Goal: Check status: Check status

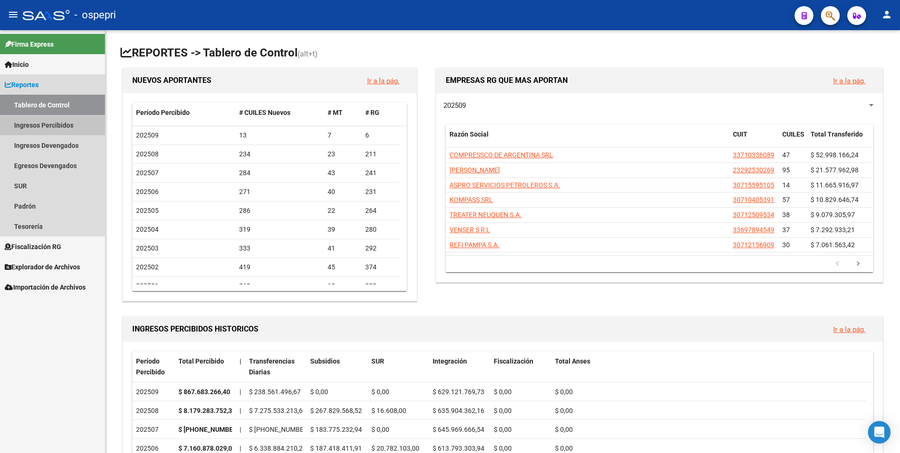
click at [43, 125] on link "Ingresos Percibidos" at bounding box center [52, 125] width 105 height 20
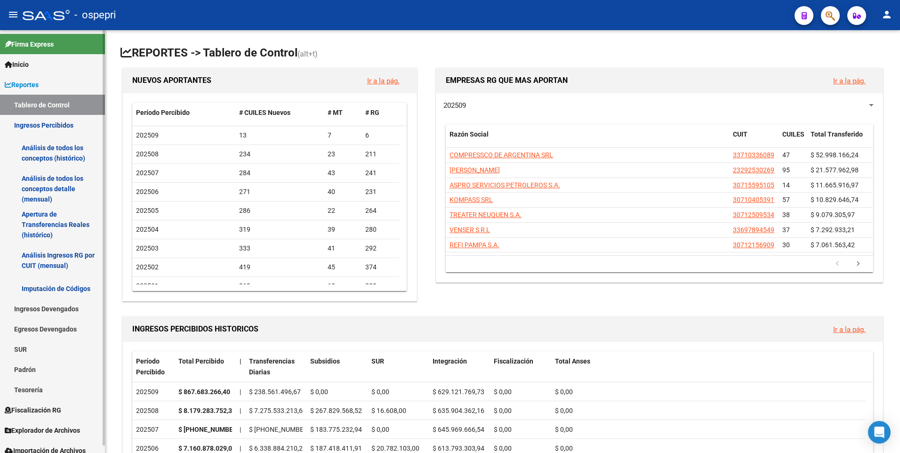
click at [37, 255] on link "Análisis Ingresos RG por CUIT (mensual)" at bounding box center [52, 260] width 105 height 36
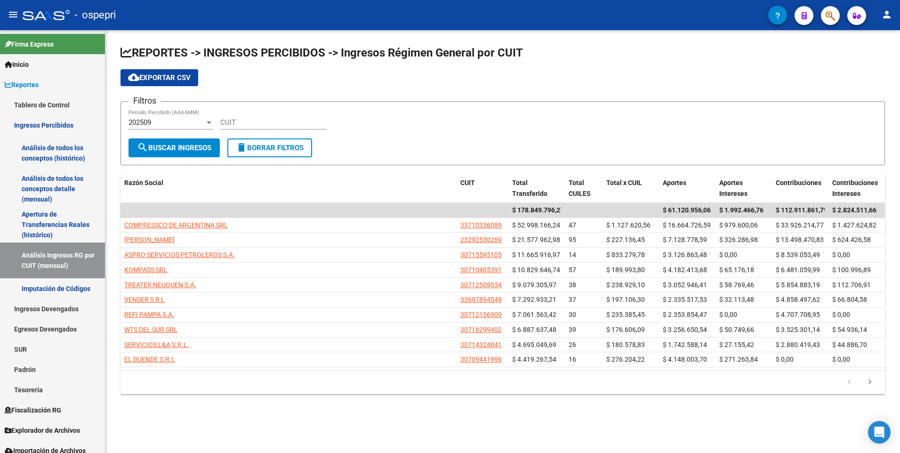
click at [224, 120] on input "CUIT" at bounding box center [273, 122] width 106 height 8
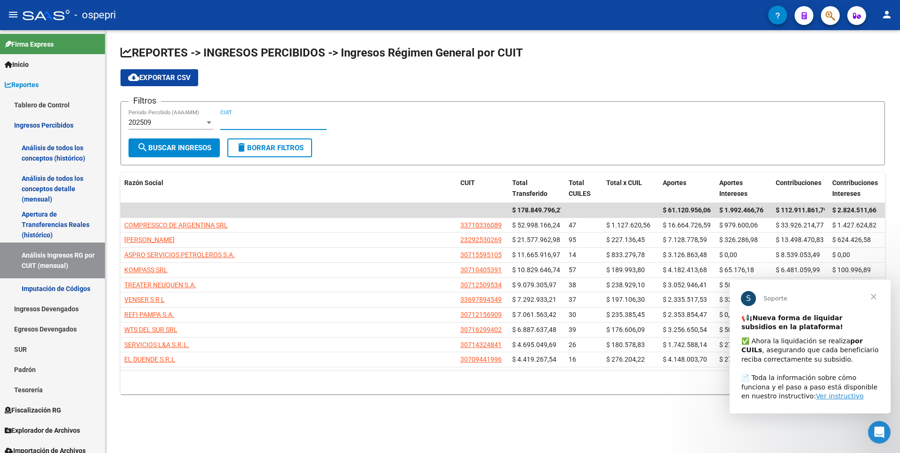
paste input "30-64491219-8"
type input "30-64491219-8"
click at [170, 144] on span "search Buscar Ingresos" at bounding box center [174, 148] width 74 height 8
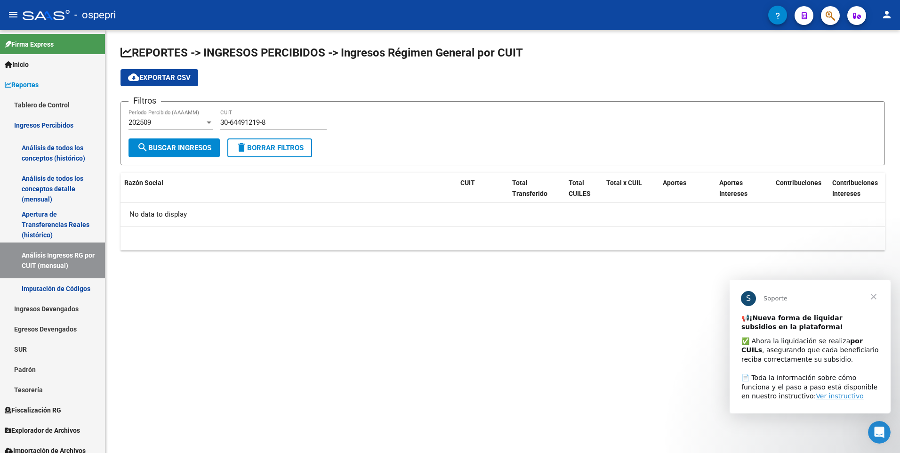
click at [183, 114] on div "202509 Período Percibido (AAAAMM)" at bounding box center [170, 119] width 85 height 20
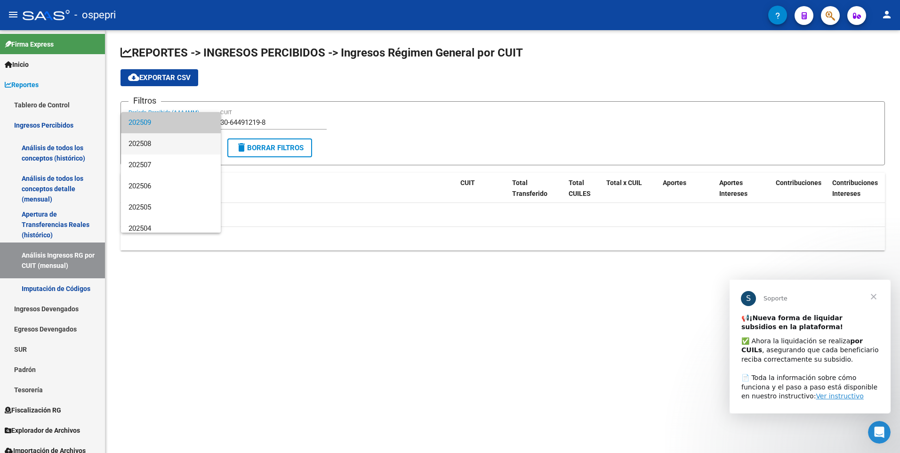
click at [192, 145] on span "202508" at bounding box center [170, 143] width 85 height 21
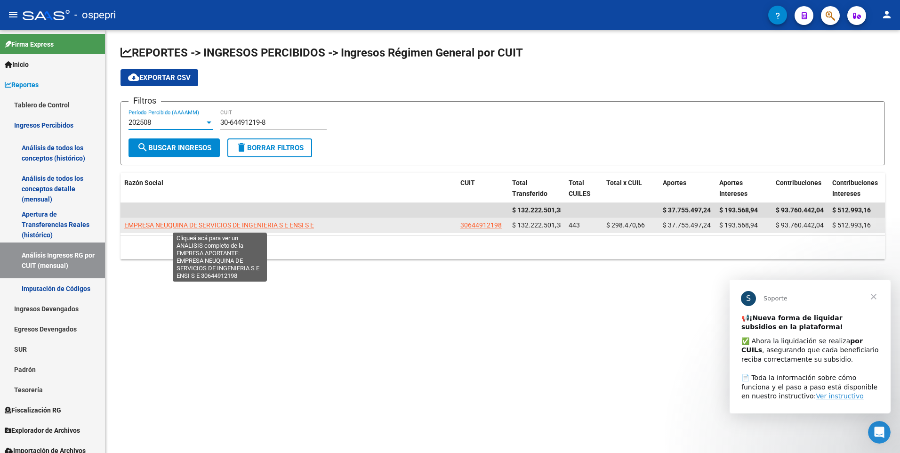
click at [235, 224] on span "EMPRESA NEUQUINA DE SERVICIOS DE INGENIERIA S E ENSI S E" at bounding box center [219, 225] width 190 height 8
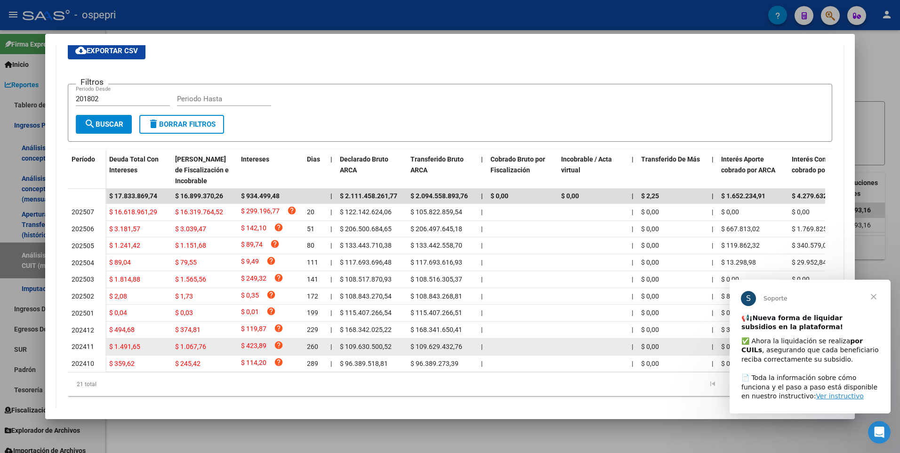
scroll to position [144, 0]
